Goal: Information Seeking & Learning: Find specific fact

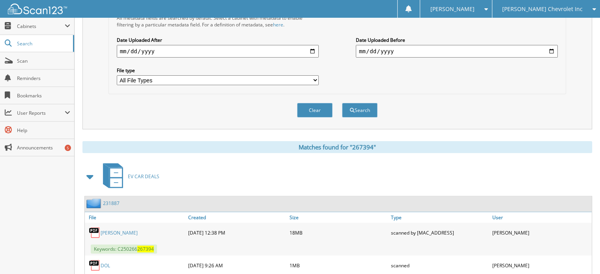
scroll to position [258, 0]
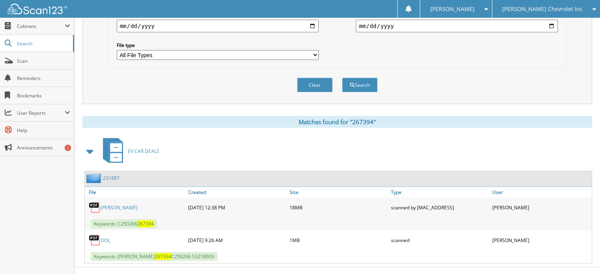
click at [112, 175] on link "231887" at bounding box center [111, 178] width 17 height 7
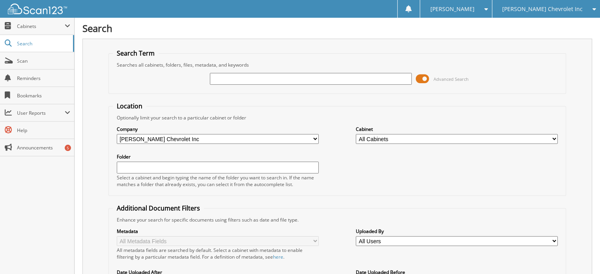
click at [92, 76] on div "Search Term Searches all cabinets, folders, files, metadata, and keywords Advan…" at bounding box center [337, 200] width 510 height 323
click at [234, 64] on div "Searches all cabinets, folders, files, metadata, and keywords" at bounding box center [338, 65] width 450 height 7
click at [224, 79] on input "text" at bounding box center [311, 79] width 202 height 12
type input "267338"
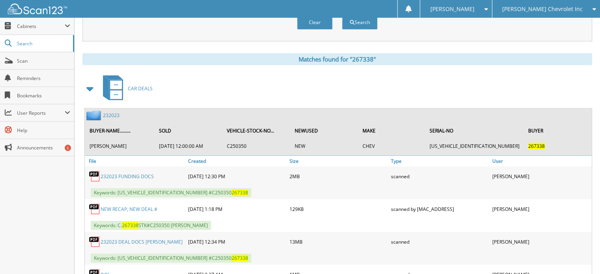
scroll to position [321, 0]
click at [115, 112] on link "232023" at bounding box center [111, 115] width 17 height 7
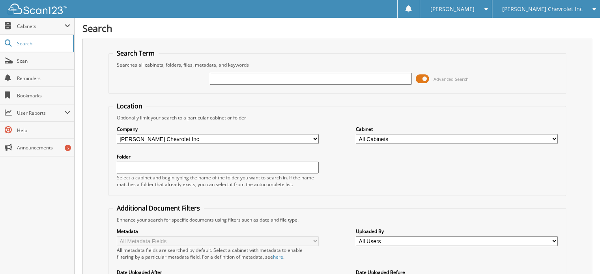
click at [113, 86] on div "Advanced Search" at bounding box center [338, 78] width 450 height 21
click at [232, 75] on input "text" at bounding box center [311, 79] width 202 height 12
type input "267336"
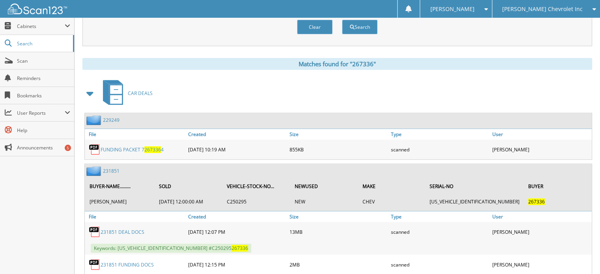
scroll to position [374, 0]
